Goal: Navigation & Orientation: Find specific page/section

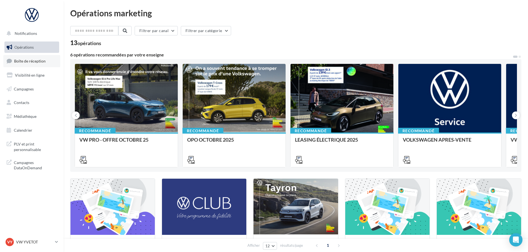
click at [28, 64] on link "Boîte de réception" at bounding box center [31, 61] width 57 height 12
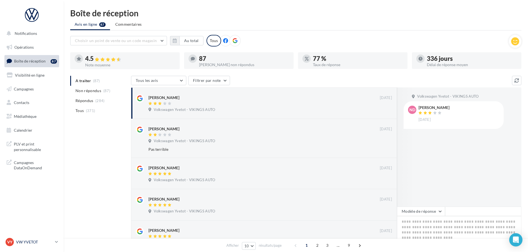
click at [30, 244] on p "VW YVETOT" at bounding box center [34, 242] width 37 height 6
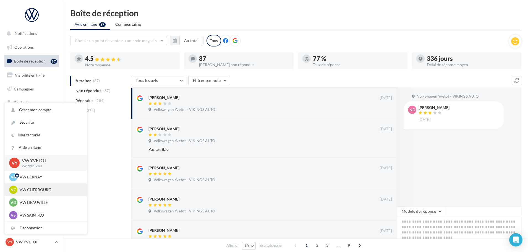
click at [32, 188] on p "VW CHERBOURG" at bounding box center [50, 190] width 61 height 6
